Goal: Task Accomplishment & Management: Complete application form

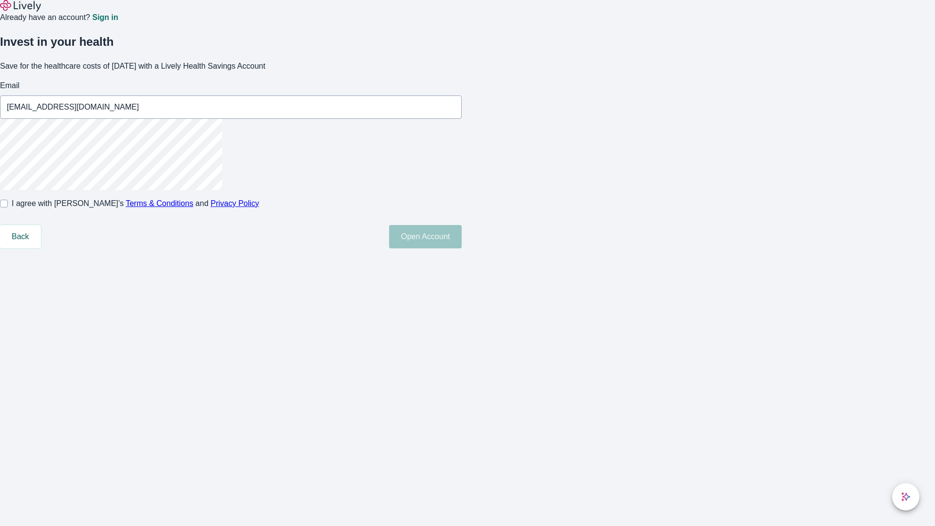
click at [8, 207] on input "I agree with Lively’s Terms & Conditions and Privacy Policy" at bounding box center [4, 204] width 8 height 8
checkbox input "true"
click at [462, 248] on button "Open Account" at bounding box center [425, 236] width 73 height 23
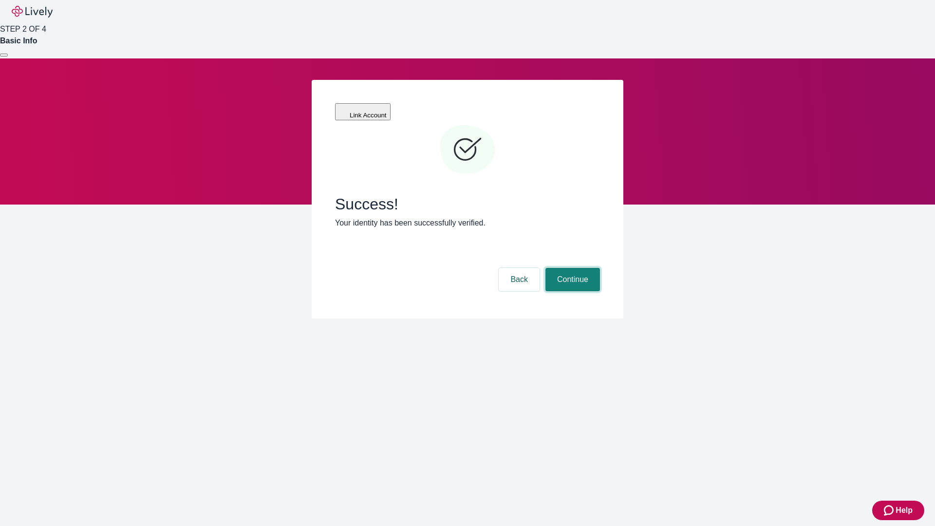
click at [571, 268] on button "Continue" at bounding box center [572, 279] width 55 height 23
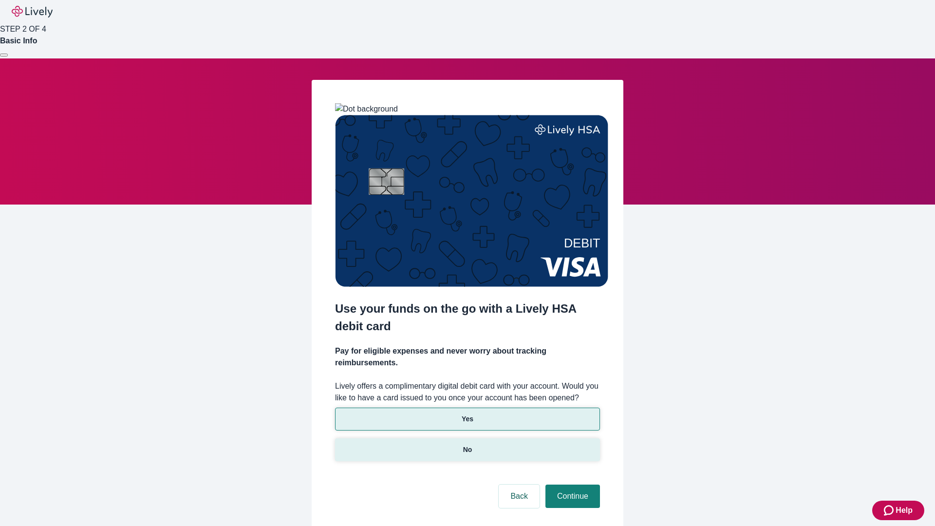
click at [467, 445] on p "No" at bounding box center [467, 450] width 9 height 10
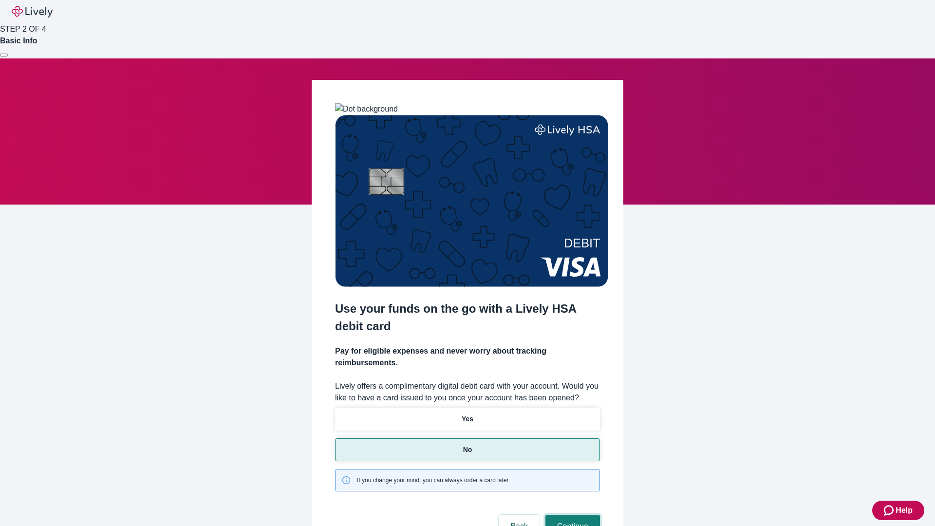
click at [571, 515] on button "Continue" at bounding box center [572, 526] width 55 height 23
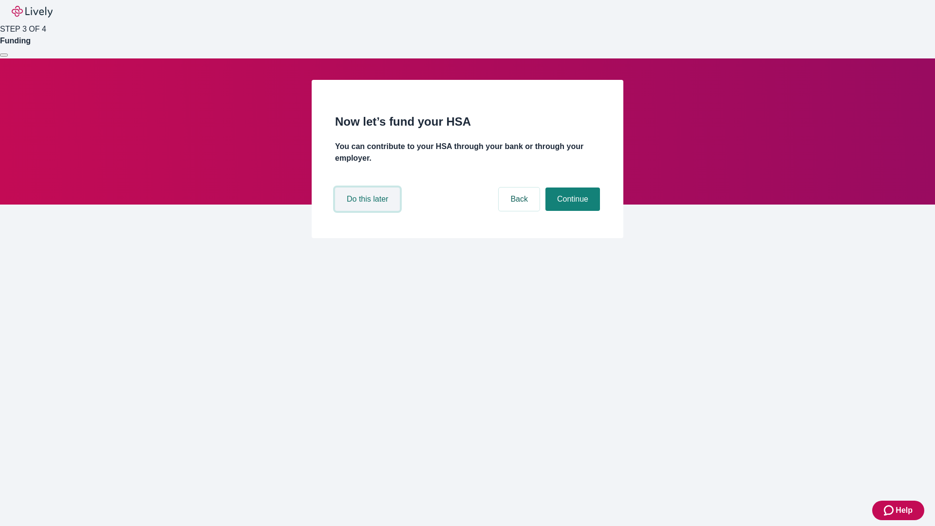
click at [369, 211] on button "Do this later" at bounding box center [367, 198] width 65 height 23
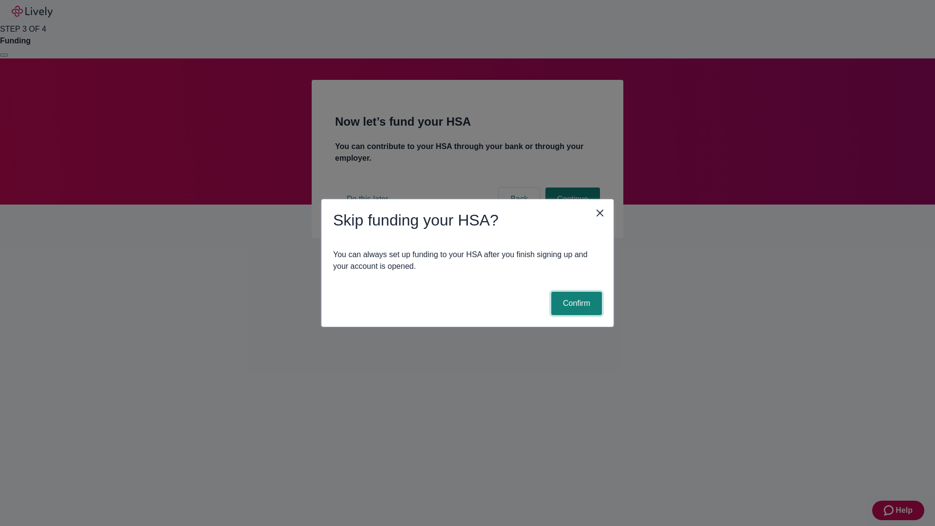
click at [575, 303] on button "Confirm" at bounding box center [576, 303] width 51 height 23
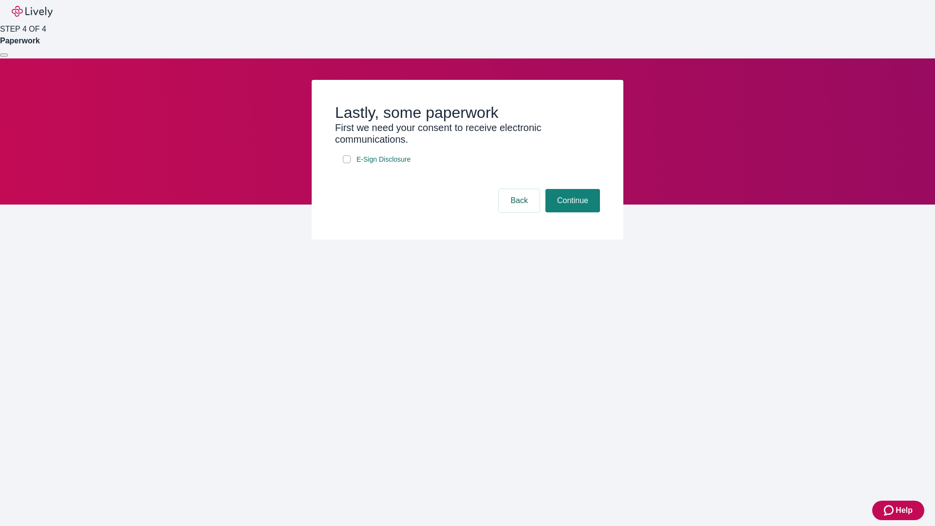
click at [347, 163] on input "E-Sign Disclosure" at bounding box center [347, 159] width 8 height 8
checkbox input "true"
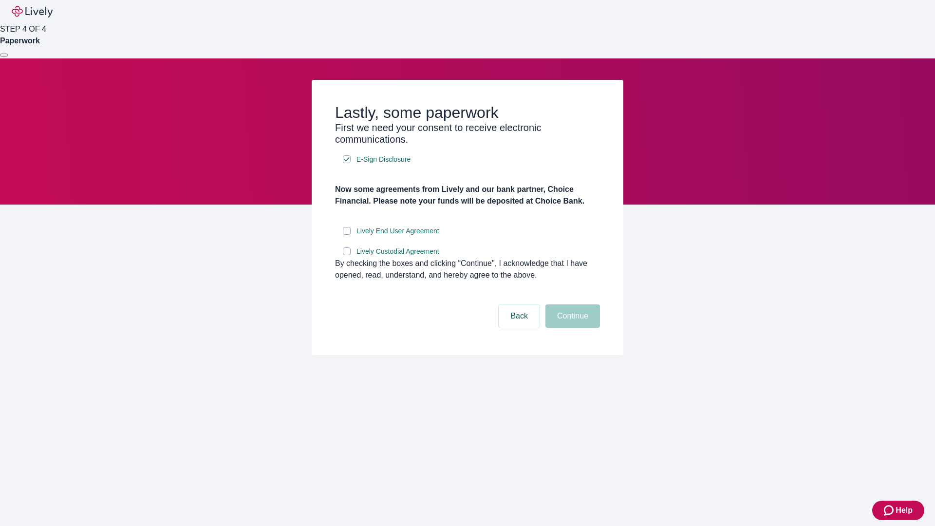
click at [347, 235] on input "Lively End User Agreement" at bounding box center [347, 231] width 8 height 8
checkbox input "true"
click at [347, 255] on input "Lively Custodial Agreement" at bounding box center [347, 251] width 8 height 8
checkbox input "true"
click at [571, 328] on button "Continue" at bounding box center [572, 315] width 55 height 23
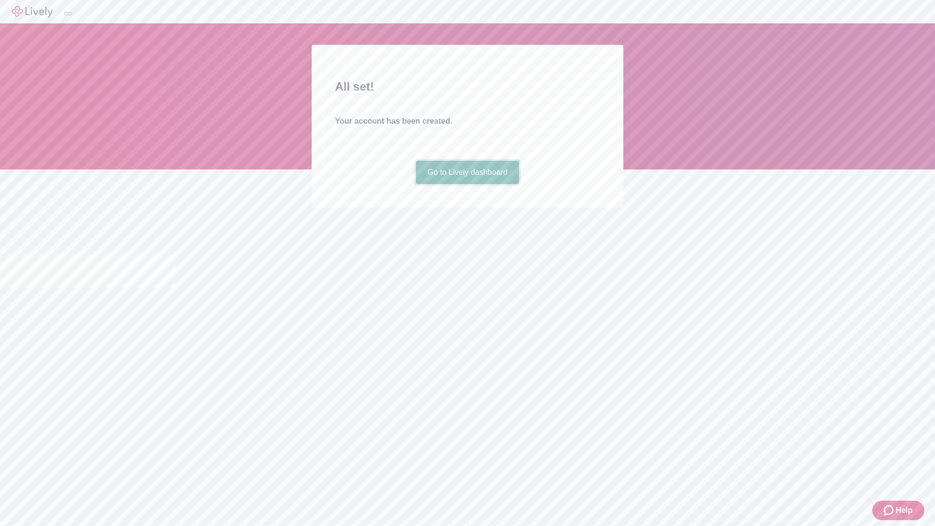
click at [467, 184] on link "Go to Lively dashboard" at bounding box center [468, 172] width 104 height 23
